Goal: Information Seeking & Learning: Learn about a topic

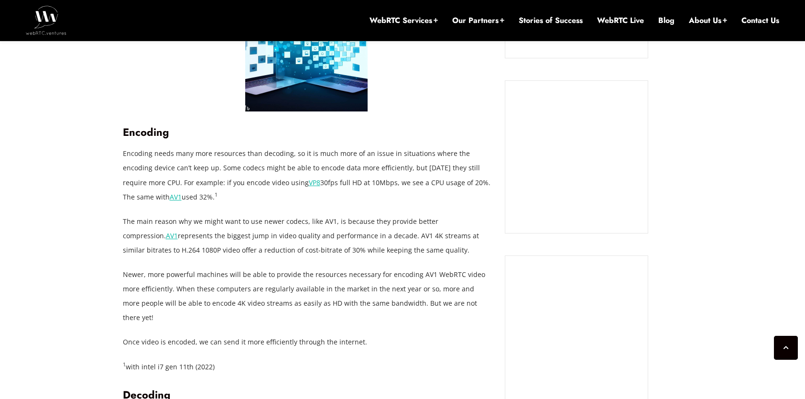
scroll to position [870, 0]
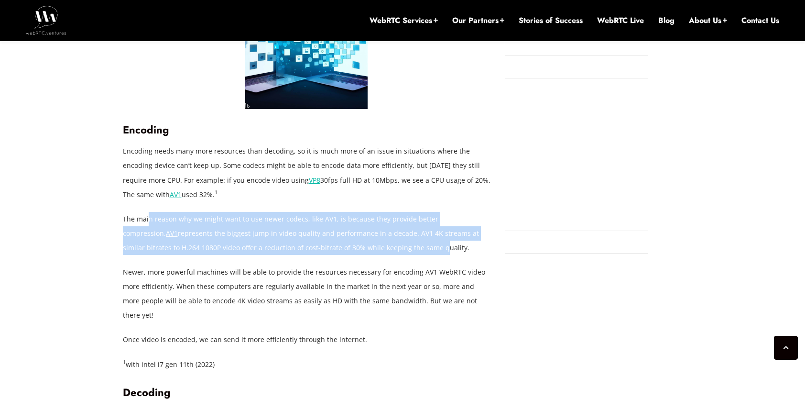
drag, startPoint x: 148, startPoint y: 218, endPoint x: 359, endPoint y: 247, distance: 213.1
click at [359, 247] on p "The main reason why we might want to use newer codecs, like AV1, is because the…" at bounding box center [307, 233] width 368 height 43
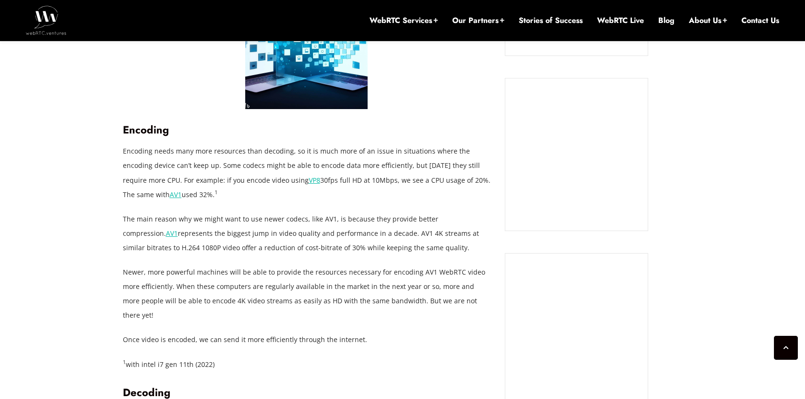
drag, startPoint x: 359, startPoint y: 247, endPoint x: 405, endPoint y: 251, distance: 46.1
click at [405, 251] on p "The main reason why we might want to use newer codecs, like AV1, is because the…" at bounding box center [307, 233] width 368 height 43
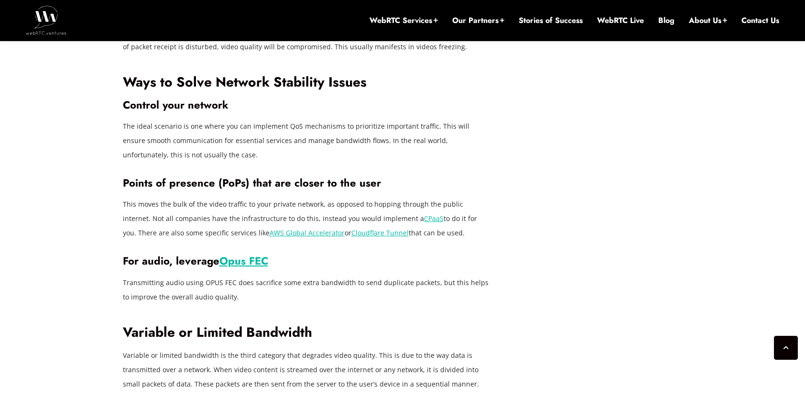
scroll to position [1682, 0]
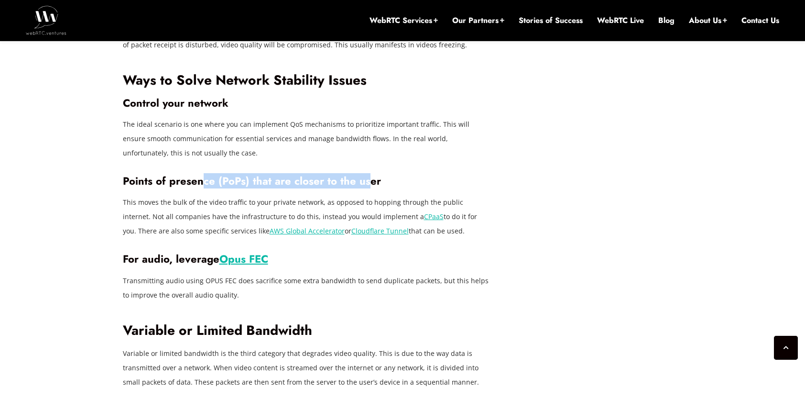
drag, startPoint x: 202, startPoint y: 153, endPoint x: 367, endPoint y: 145, distance: 165.5
click at [367, 174] on h3 "Points of presence (PoPs) that are closer to the user" at bounding box center [307, 180] width 368 height 13
click at [115, 260] on div "August 2, 2023 Alberto Gonzalez Comments Off on Solving Issues Affecting Video …" at bounding box center [402, 328] width 805 height 3279
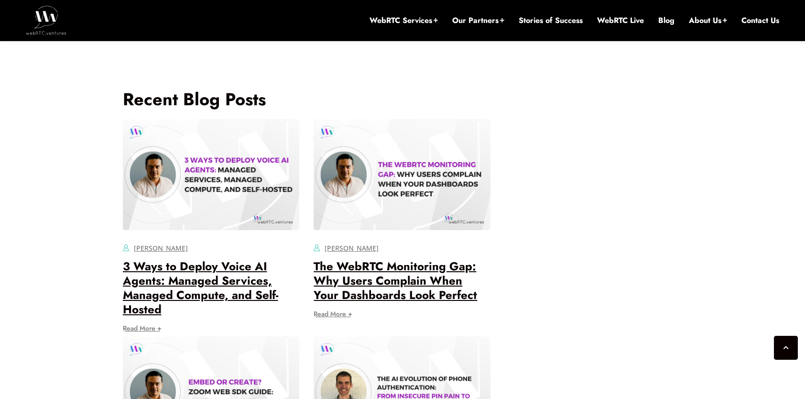
scroll to position [3068, 0]
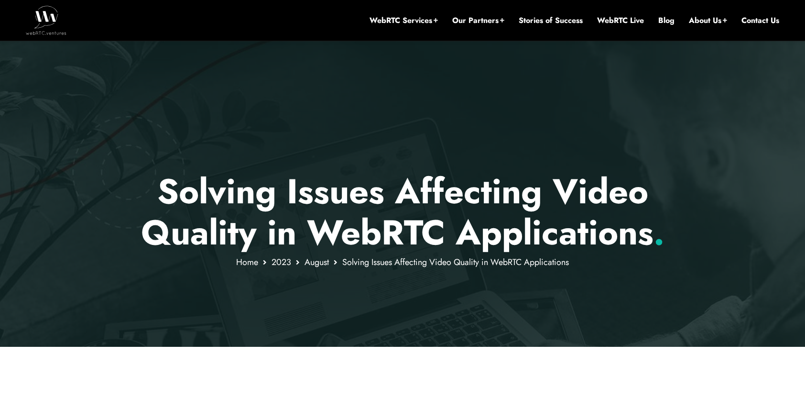
scroll to position [0, 0]
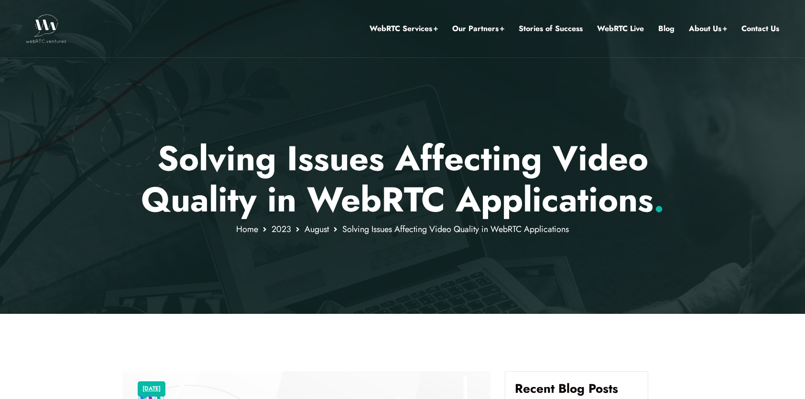
click at [43, 19] on img at bounding box center [46, 28] width 41 height 29
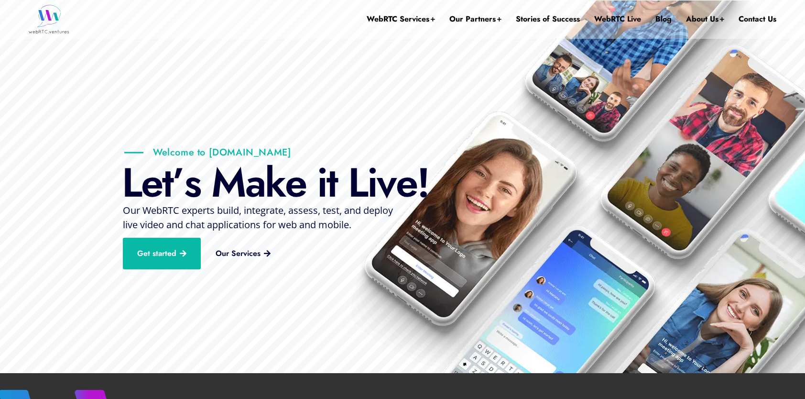
click at [674, 18] on ul "WebRTC Services Assess Build Integrate Test Manage Video Call Starter Kit Combi…" at bounding box center [572, 19] width 410 height 52
click at [664, 18] on link "Blog" at bounding box center [663, 19] width 16 height 38
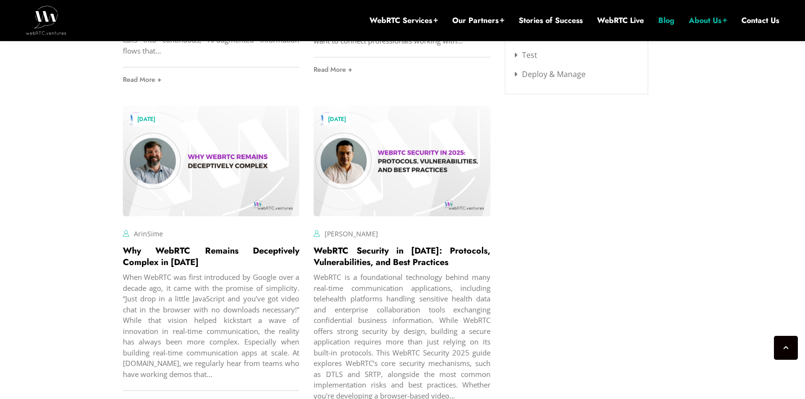
scroll to position [1395, 0]
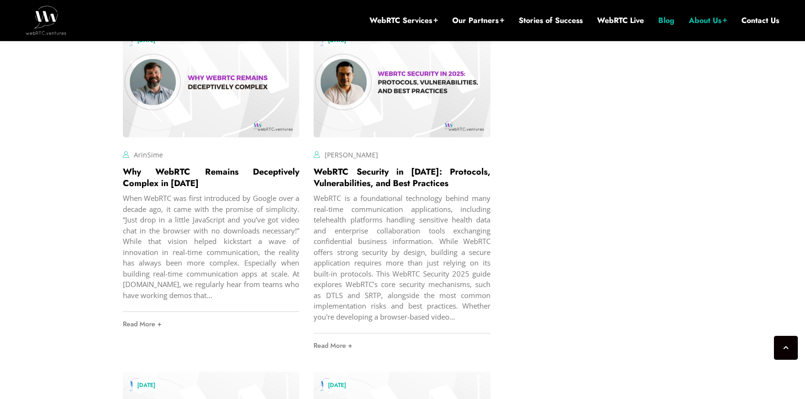
click at [376, 185] on link "WebRTC Security in [DATE]: Protocols, Vulnerabilities, and Best Practices" at bounding box center [401, 177] width 177 height 24
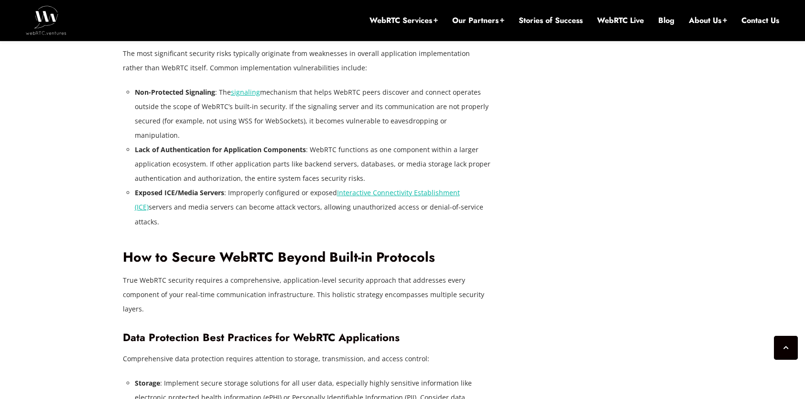
scroll to position [1816, 0]
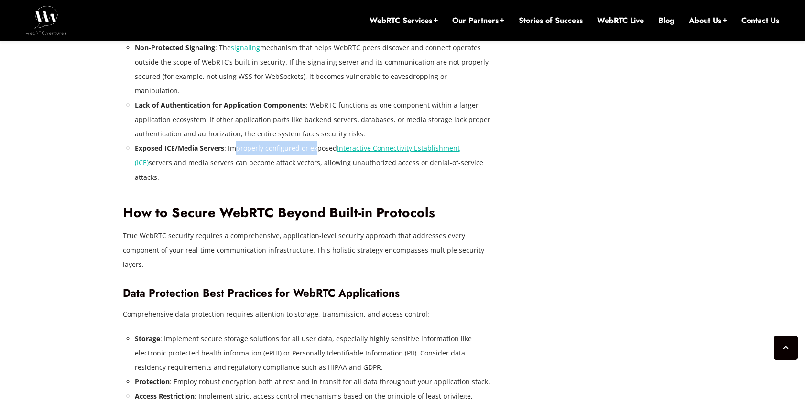
drag, startPoint x: 269, startPoint y: 107, endPoint x: 313, endPoint y: 104, distance: 45.0
click at [313, 141] on li "Exposed ICE/Media Servers : Improperly configured or exposed Interactive Connec…" at bounding box center [313, 162] width 356 height 43
drag, startPoint x: 313, startPoint y: 104, endPoint x: 309, endPoint y: 120, distance: 16.9
click at [309, 141] on li "Exposed ICE/Media Servers : Improperly configured or exposed Interactive Connec…" at bounding box center [313, 162] width 356 height 43
drag, startPoint x: 136, startPoint y: 117, endPoint x: 493, endPoint y: 124, distance: 357.5
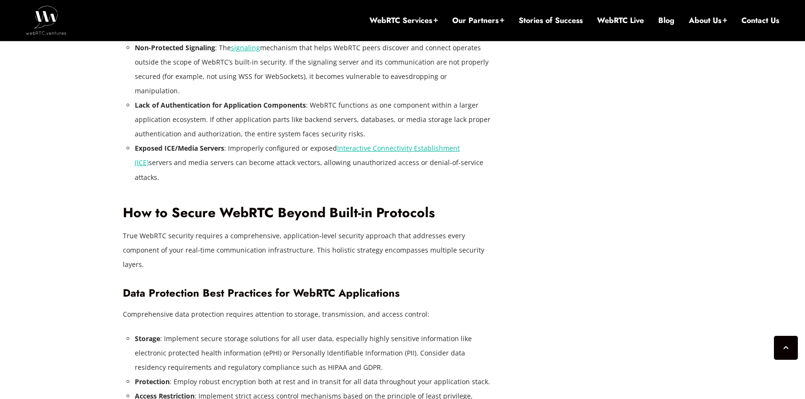
drag, startPoint x: 493, startPoint y: 124, endPoint x: 483, endPoint y: 140, distance: 18.6
click at [483, 140] on div "WebRTC is a foundational technology behind many real-time communication applica…" at bounding box center [307, 290] width 368 height 2756
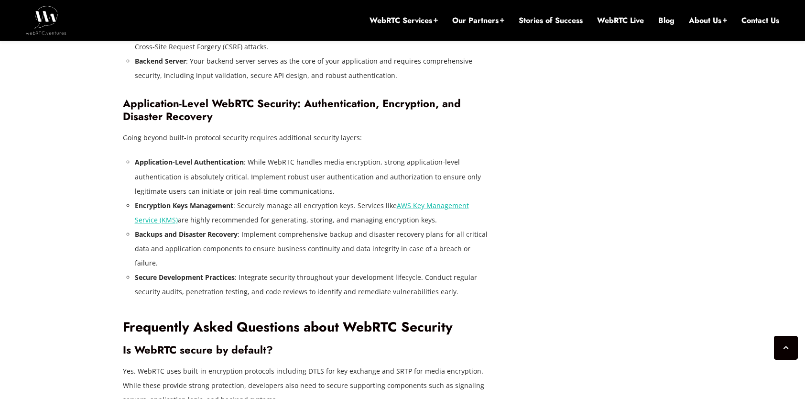
scroll to position [2437, 0]
